Goal: Find specific page/section: Find specific page/section

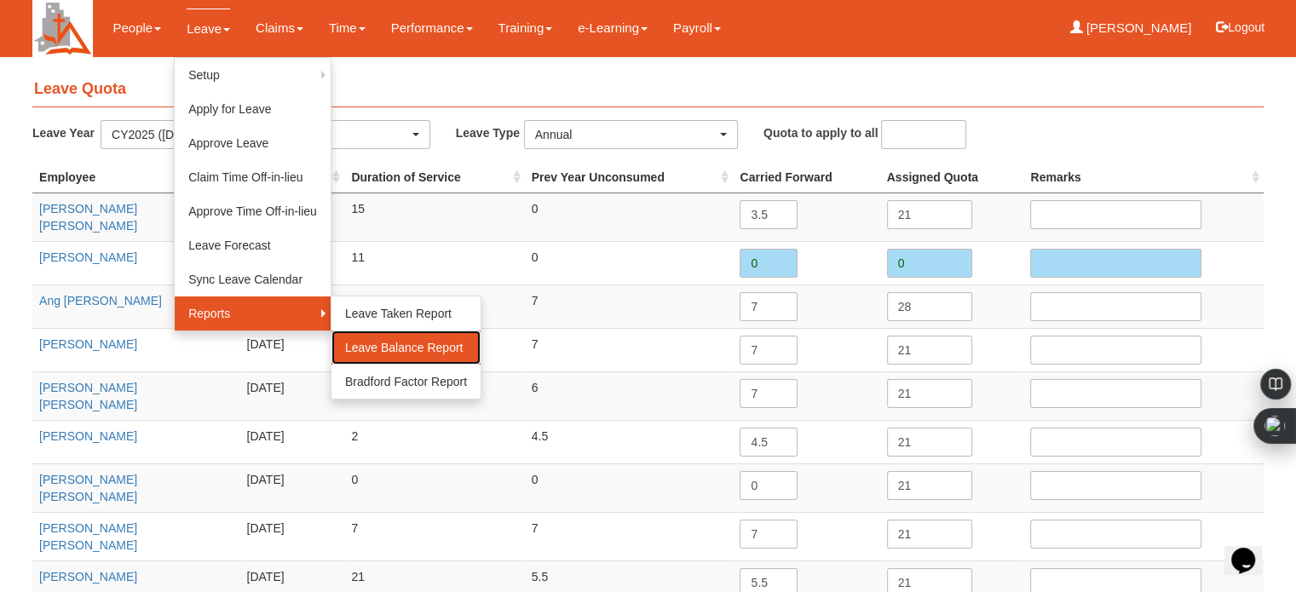
click at [358, 347] on link "Leave Balance Report" at bounding box center [406, 348] width 149 height 34
